Goal: Find specific page/section: Find specific page/section

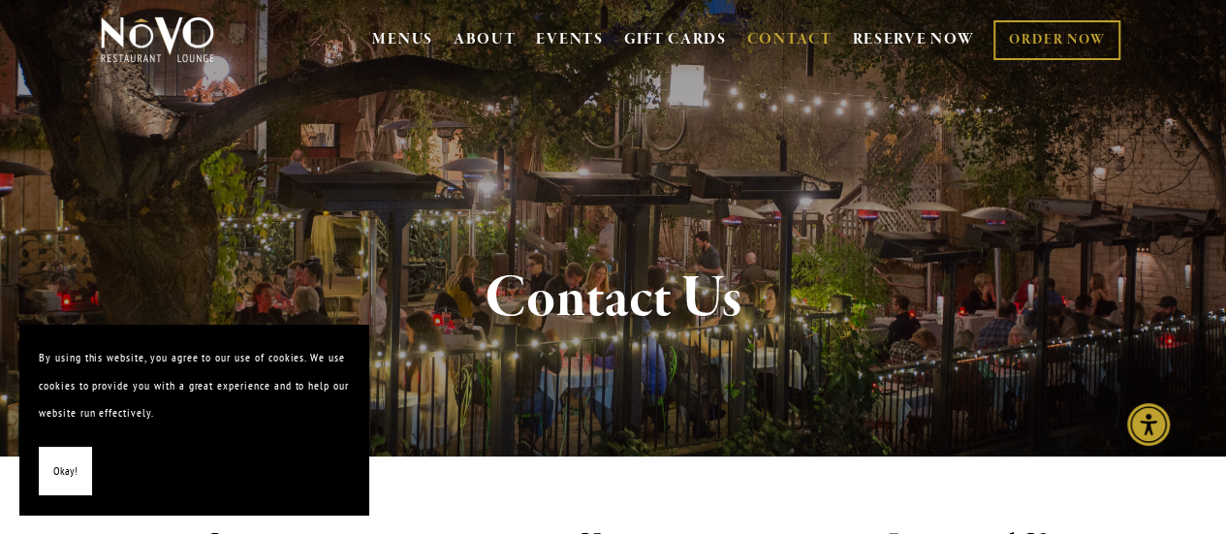
scroll to position [27, 0]
click at [449, 152] on div "Contact Us" at bounding box center [613, 299] width 1226 height 315
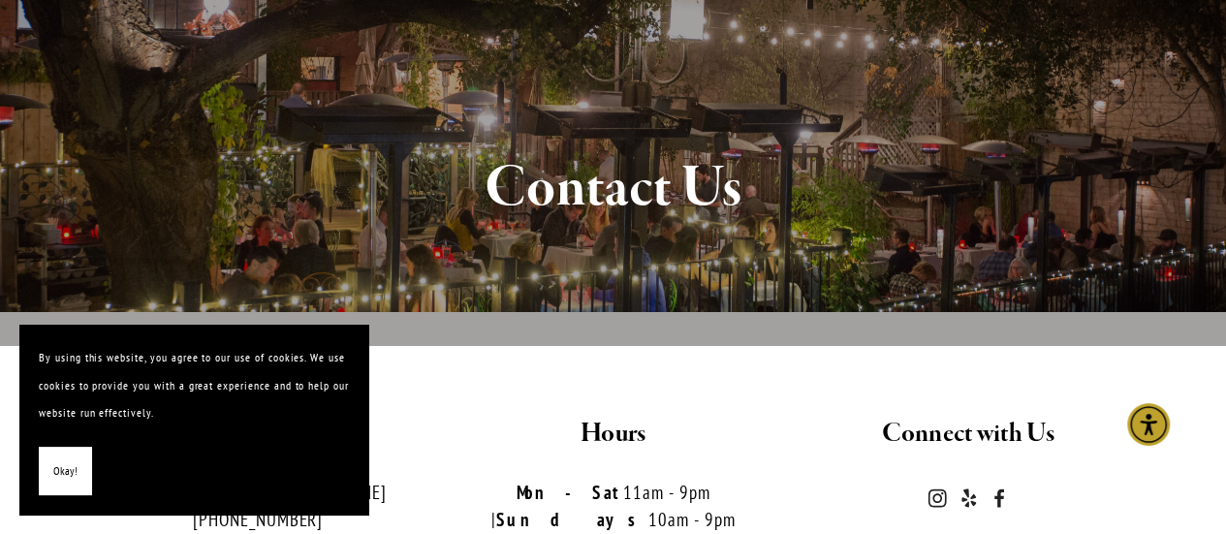
scroll to position [0, 0]
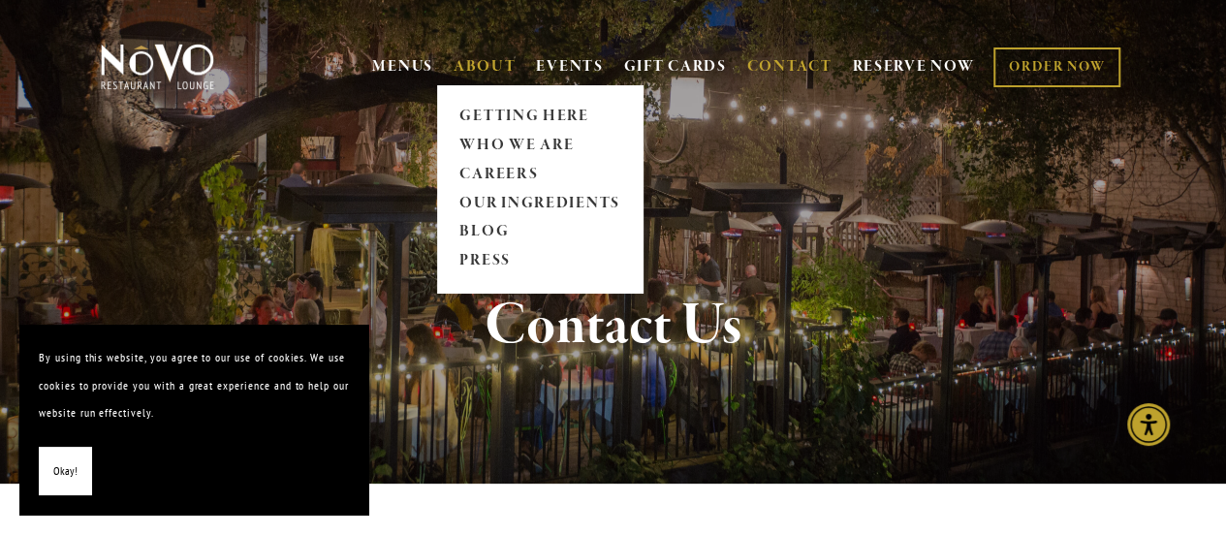
click at [482, 63] on link "ABOUT" at bounding box center [485, 66] width 63 height 19
click at [475, 236] on link "BLOG" at bounding box center [540, 232] width 173 height 29
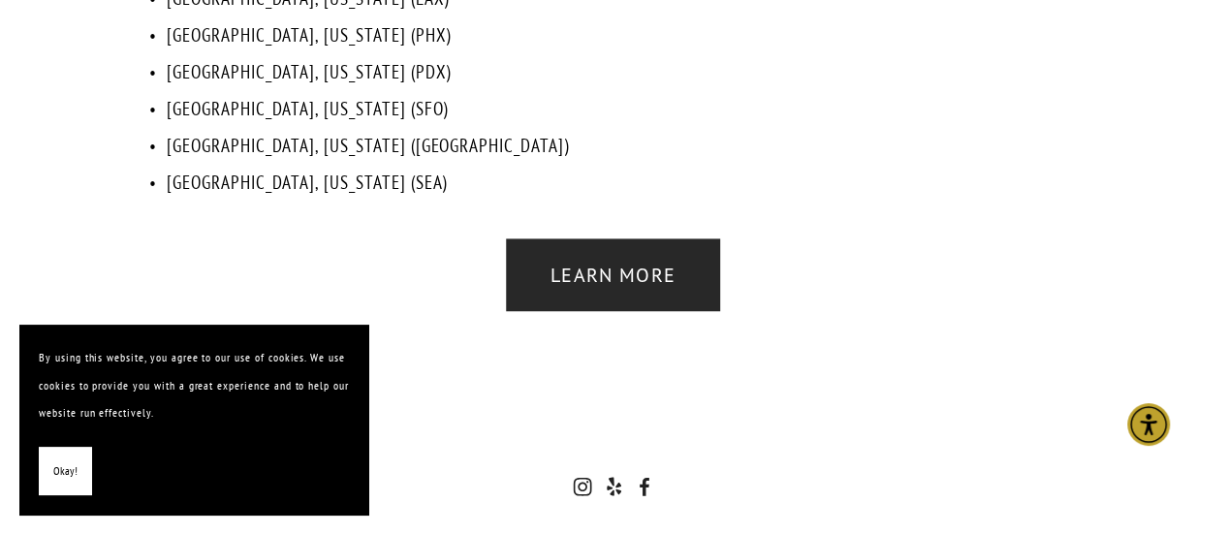
scroll to position [4368, 0]
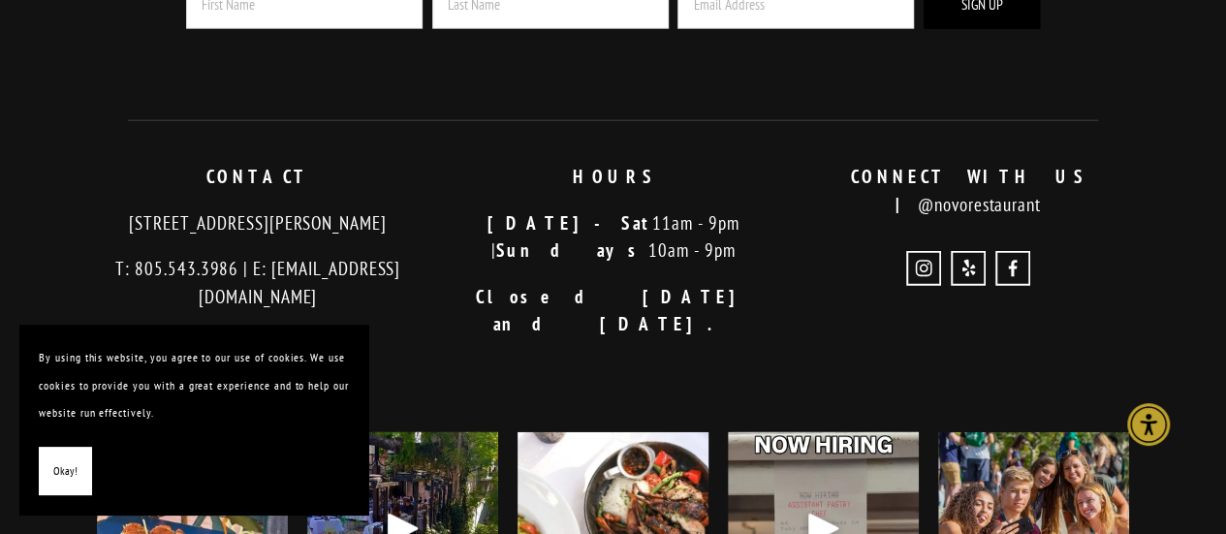
scroll to position [2454, 0]
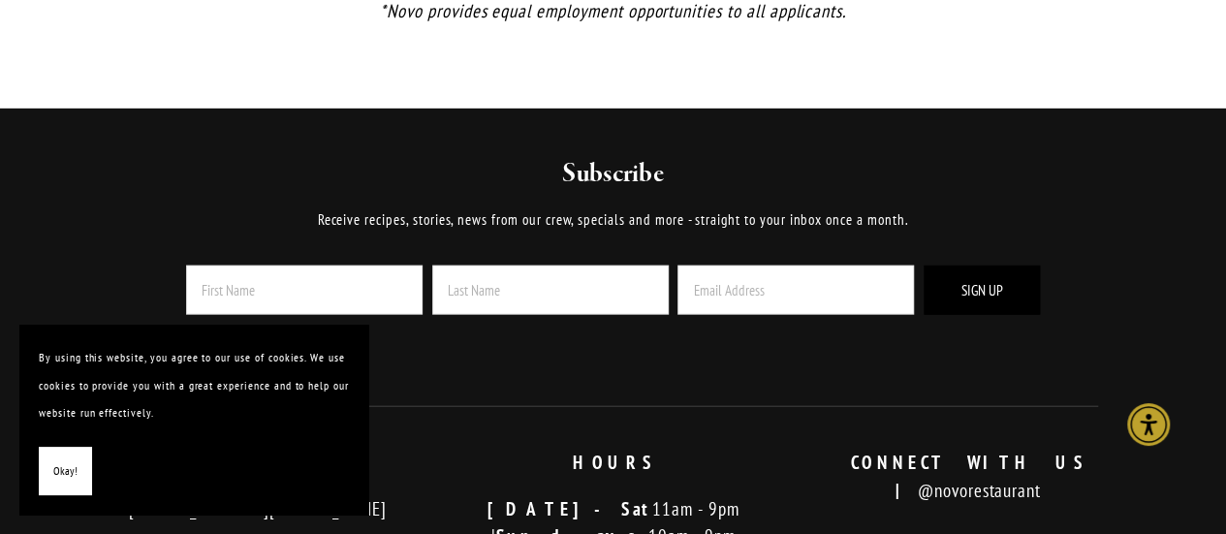
scroll to position [2070, 0]
